Goal: Information Seeking & Learning: Learn about a topic

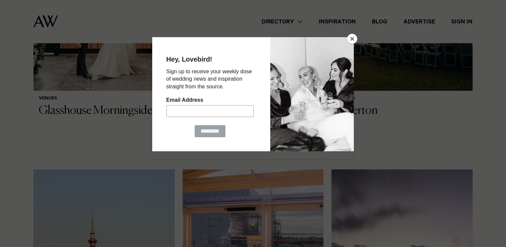
scroll to position [335, 0]
click at [350, 37] on button "Close" at bounding box center [352, 39] width 10 height 10
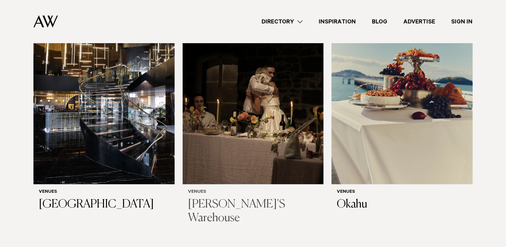
scroll to position [3481, 0]
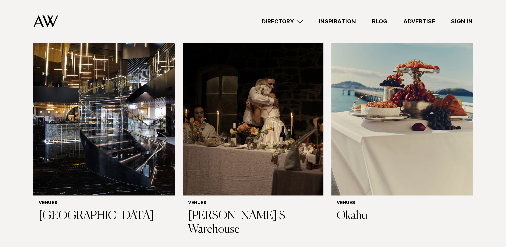
click at [278, 20] on link "Directory" at bounding box center [282, 21] width 57 height 9
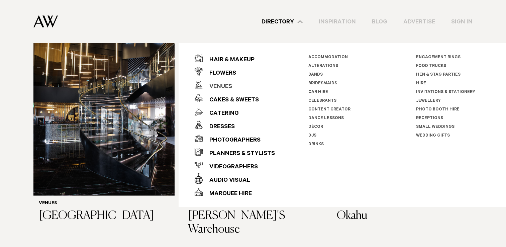
click at [225, 84] on div "Venues" at bounding box center [217, 86] width 29 height 13
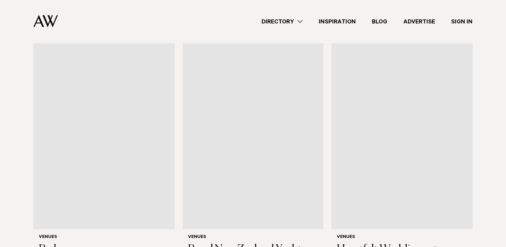
scroll to position [1674, 0]
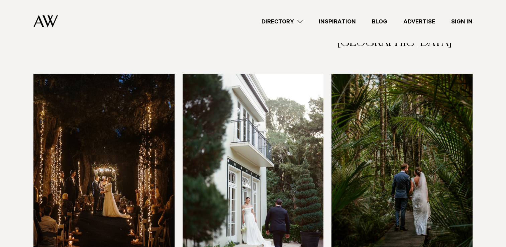
click at [86, 169] on img at bounding box center [103, 168] width 141 height 189
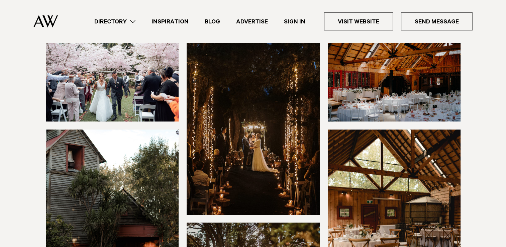
scroll to position [100, 0]
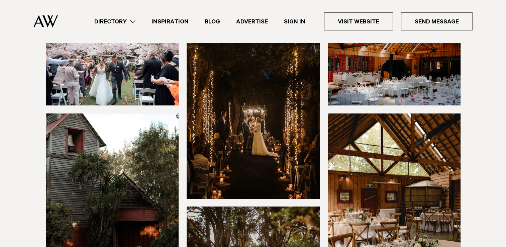
click at [231, 128] on img at bounding box center [253, 109] width 133 height 178
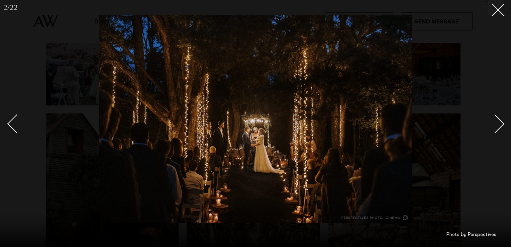
click at [498, 126] on div "Next slide" at bounding box center [495, 123] width 19 height 19
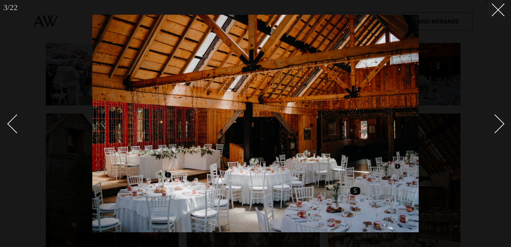
click at [498, 126] on div "Next slide" at bounding box center [495, 123] width 19 height 19
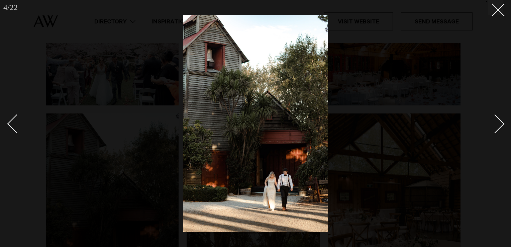
click at [498, 126] on div "Next slide" at bounding box center [495, 123] width 19 height 19
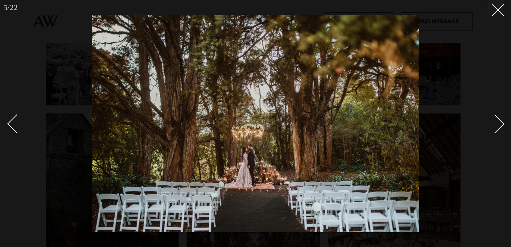
click at [498, 126] on div "Next slide" at bounding box center [495, 123] width 19 height 19
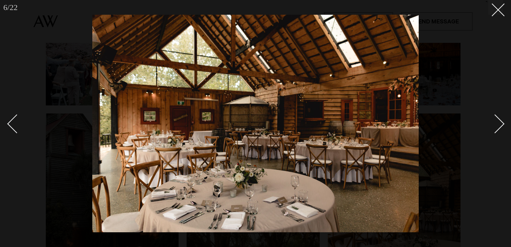
click at [498, 126] on div "Next slide" at bounding box center [495, 123] width 19 height 19
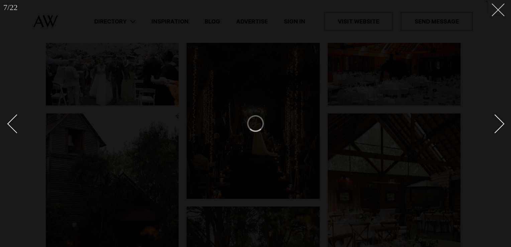
click at [495, 12] on button at bounding box center [496, 7] width 15 height 15
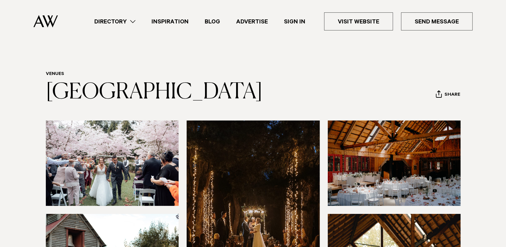
click at [47, 22] on img at bounding box center [45, 21] width 24 height 12
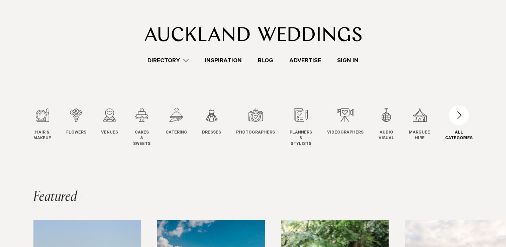
click at [461, 120] on div "button" at bounding box center [459, 115] width 20 height 20
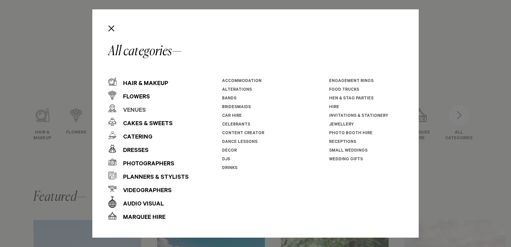
click at [130, 112] on div "Venues" at bounding box center [130, 110] width 29 height 13
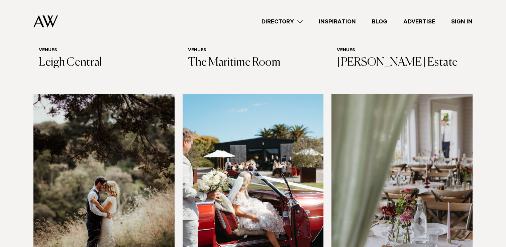
scroll to position [3046, 0]
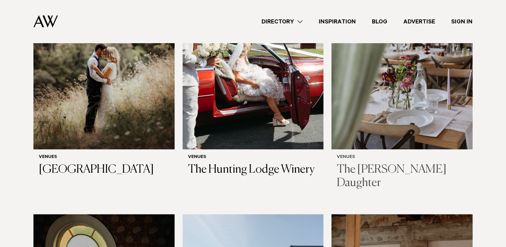
click at [359, 163] on h3 "The [PERSON_NAME] Daughter" at bounding box center [402, 176] width 131 height 27
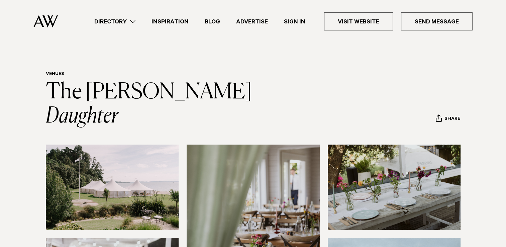
scroll to position [33, 0]
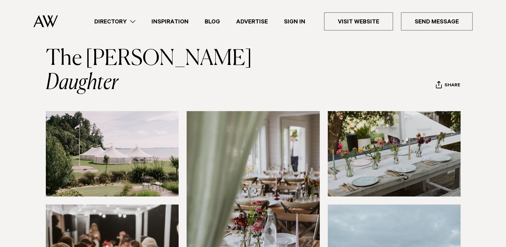
click at [96, 131] on img at bounding box center [112, 153] width 133 height 85
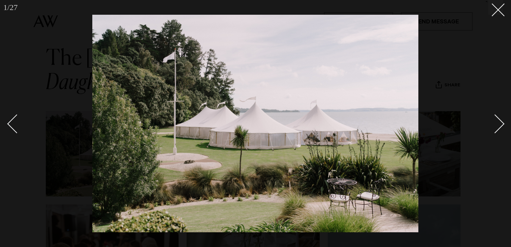
click at [495, 128] on div "Next slide" at bounding box center [495, 123] width 19 height 19
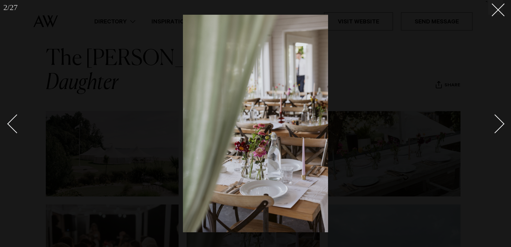
click at [495, 128] on div "Next slide" at bounding box center [495, 123] width 19 height 19
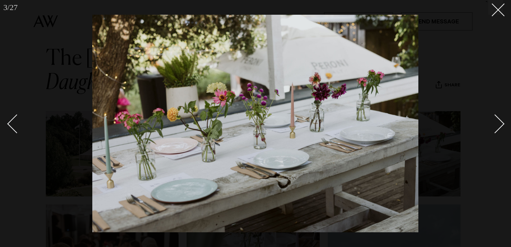
click at [495, 128] on div "Next slide" at bounding box center [495, 123] width 19 height 19
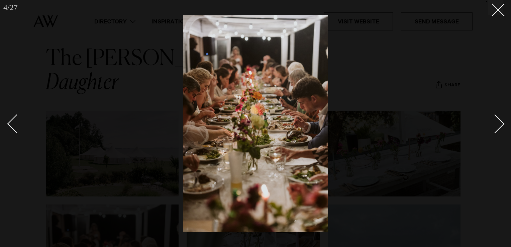
click at [495, 128] on div "Next slide" at bounding box center [495, 123] width 19 height 19
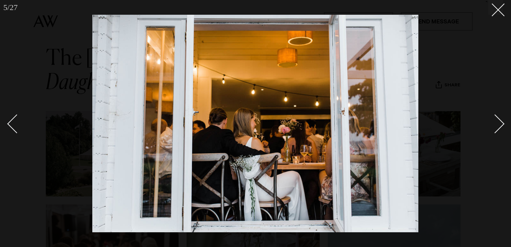
click at [495, 128] on div "Next slide" at bounding box center [495, 123] width 19 height 19
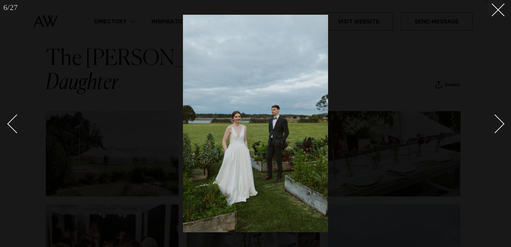
click at [495, 128] on div "Next slide" at bounding box center [495, 123] width 19 height 19
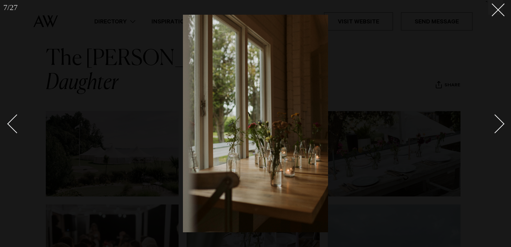
click at [495, 128] on div "Next slide" at bounding box center [495, 123] width 19 height 19
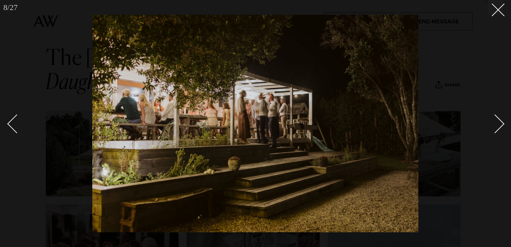
click at [495, 128] on div "Next slide" at bounding box center [495, 123] width 19 height 19
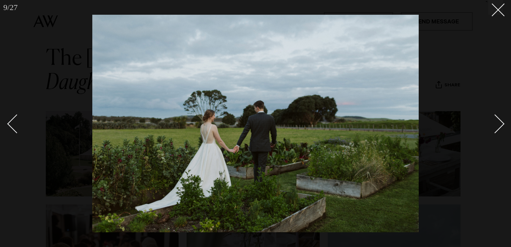
click at [495, 128] on div "Next slide" at bounding box center [495, 123] width 19 height 19
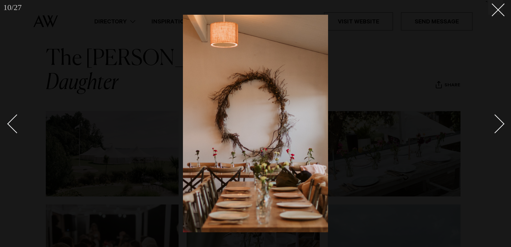
click at [495, 128] on div "Next slide" at bounding box center [495, 123] width 19 height 19
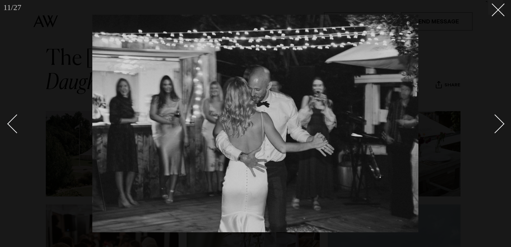
click at [495, 128] on div "Next slide" at bounding box center [495, 123] width 19 height 19
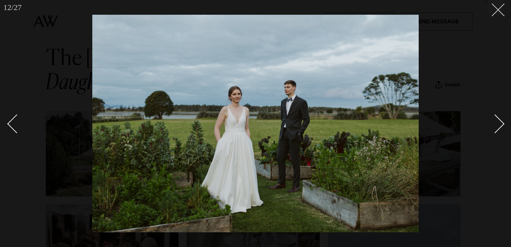
click at [494, 13] on button at bounding box center [496, 7] width 15 height 15
